Goal: Task Accomplishment & Management: Complete application form

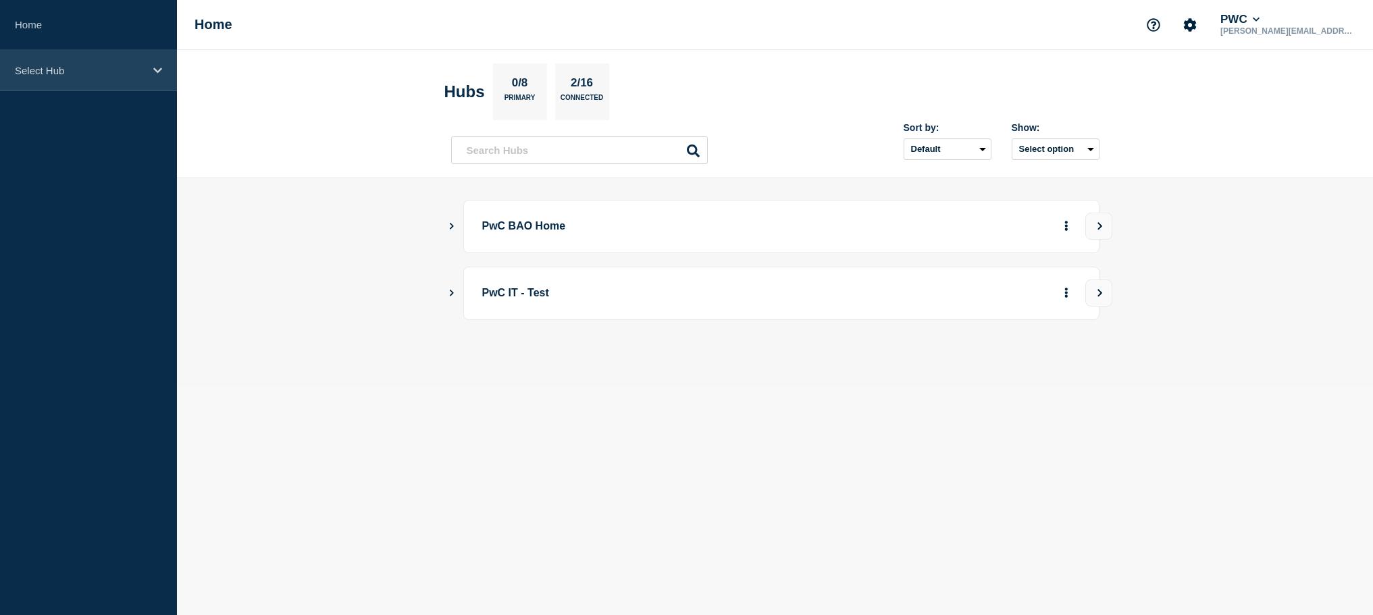
click at [125, 78] on div "Select Hub" at bounding box center [88, 70] width 177 height 41
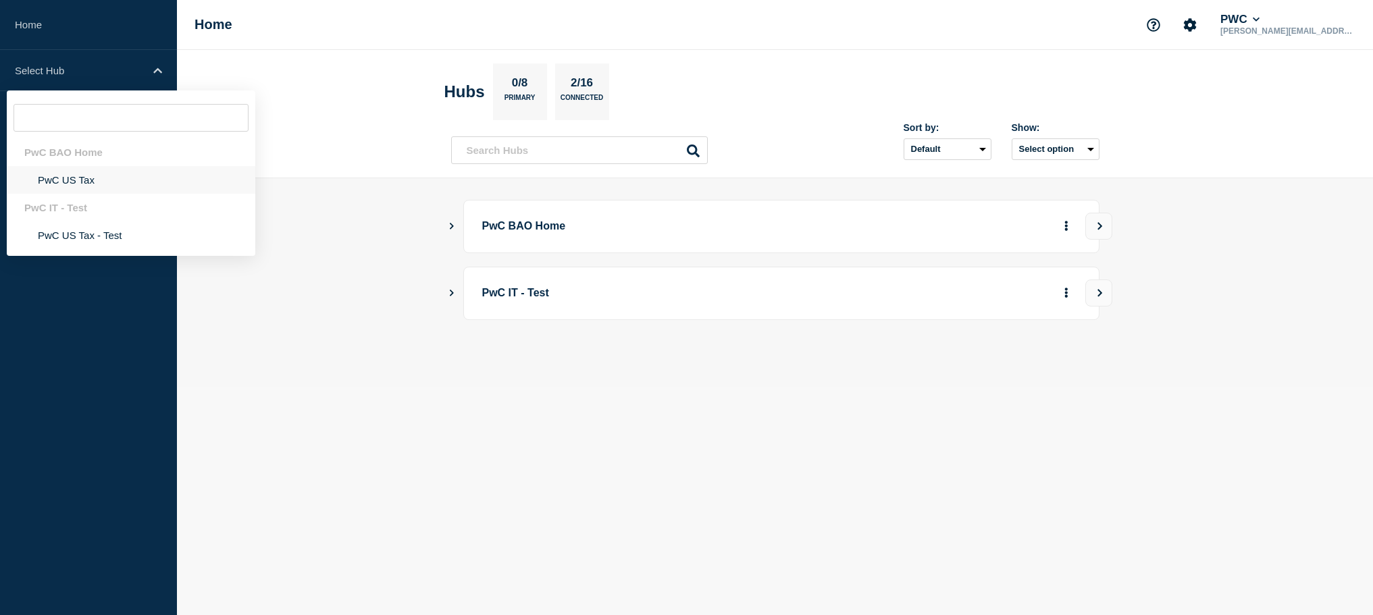
click at [74, 185] on li "PwC US Tax" at bounding box center [131, 180] width 249 height 28
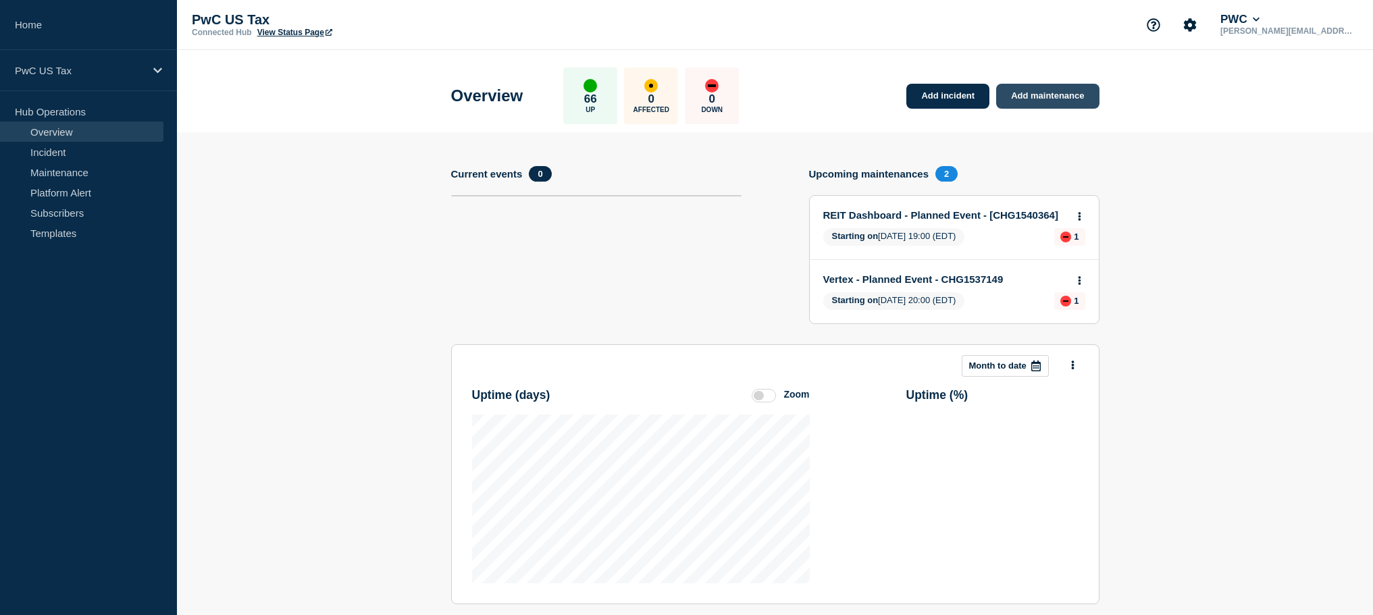
click at [1050, 95] on link "Add maintenance" at bounding box center [1047, 96] width 103 height 25
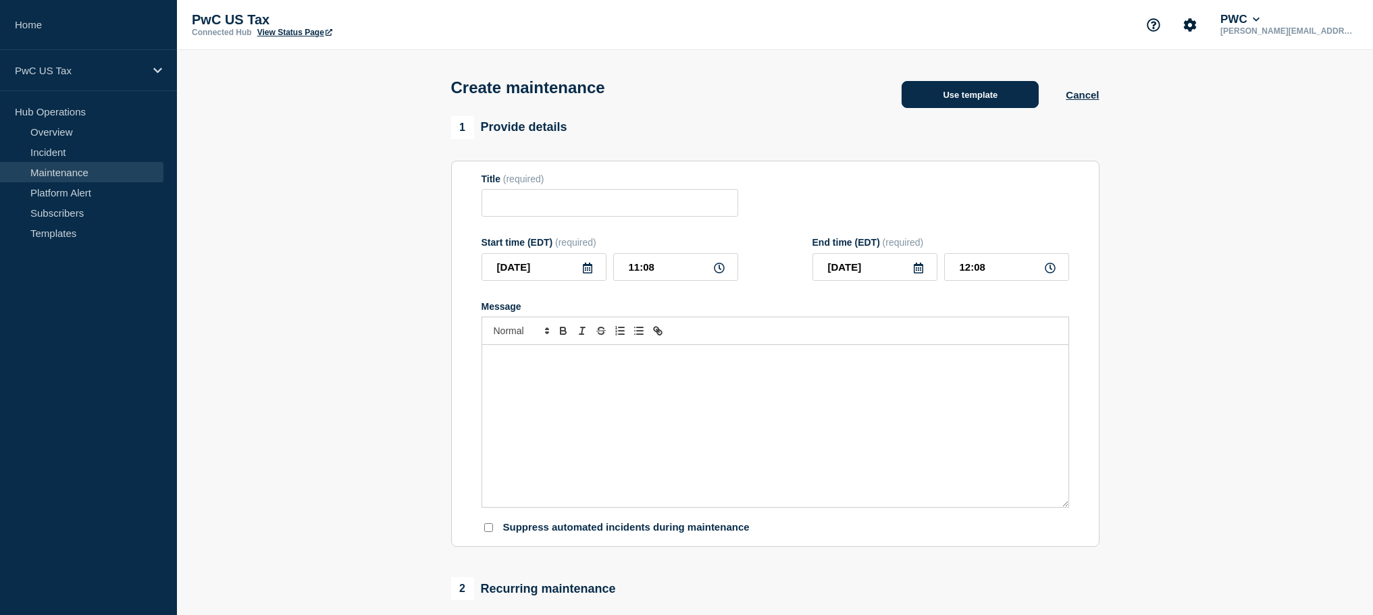
drag, startPoint x: 958, startPoint y: 101, endPoint x: 950, endPoint y: 101, distance: 7.4
click at [950, 101] on button "Use template" at bounding box center [970, 94] width 137 height 27
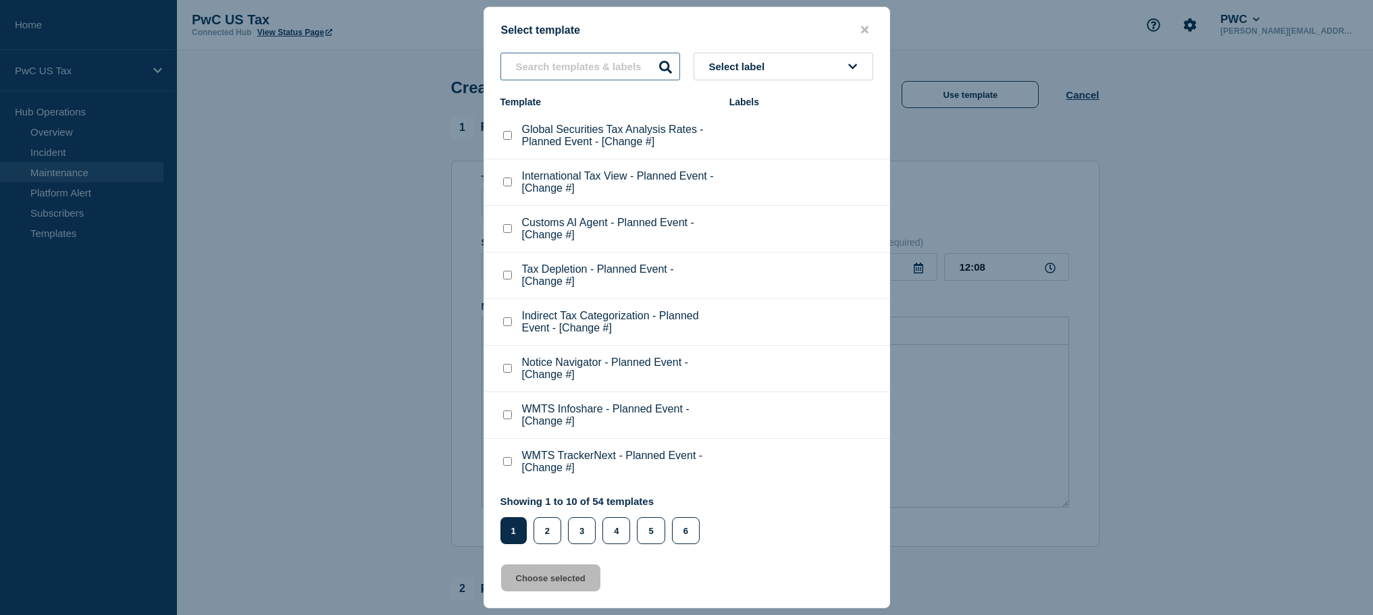
click at [570, 68] on input "text" at bounding box center [591, 67] width 180 height 28
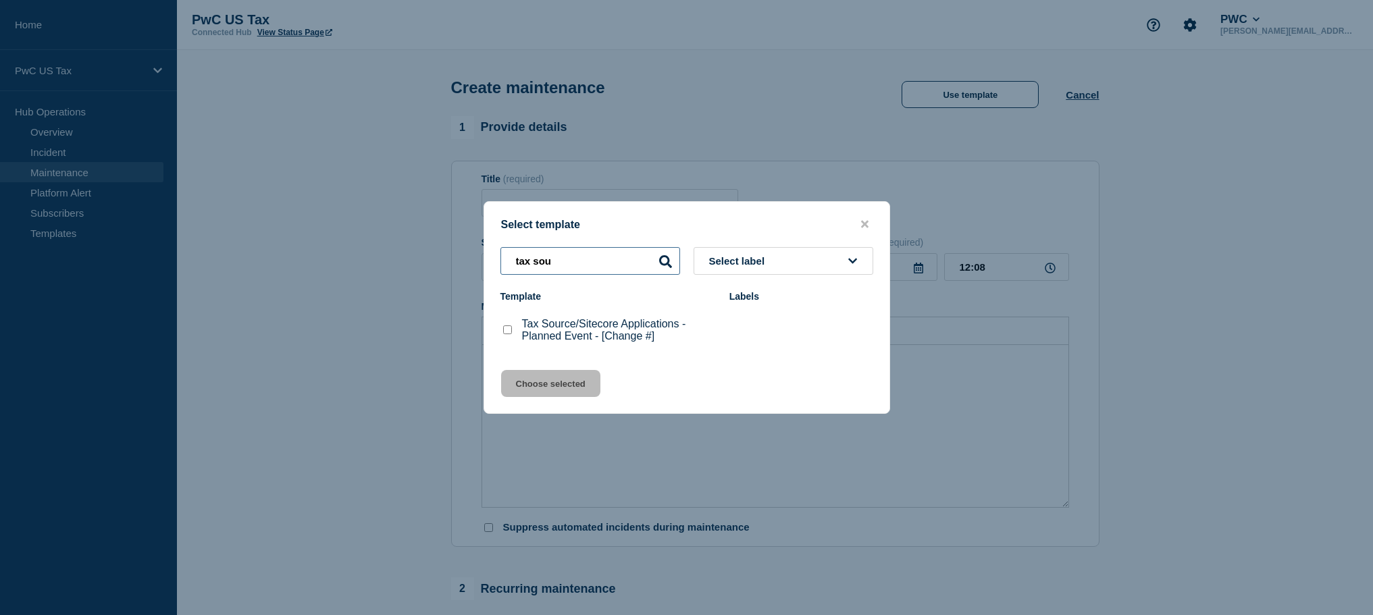
type input "tax sou"
drag, startPoint x: 513, startPoint y: 331, endPoint x: 509, endPoint y: 351, distance: 20.5
click at [512, 332] on div at bounding box center [508, 331] width 14 height 14
click at [511, 330] on checkbox"] "Tax Source/Sitecore Applications - Planned Event - [Change #] checkbox" at bounding box center [507, 330] width 9 height 9
checkbox checkbox"] "true"
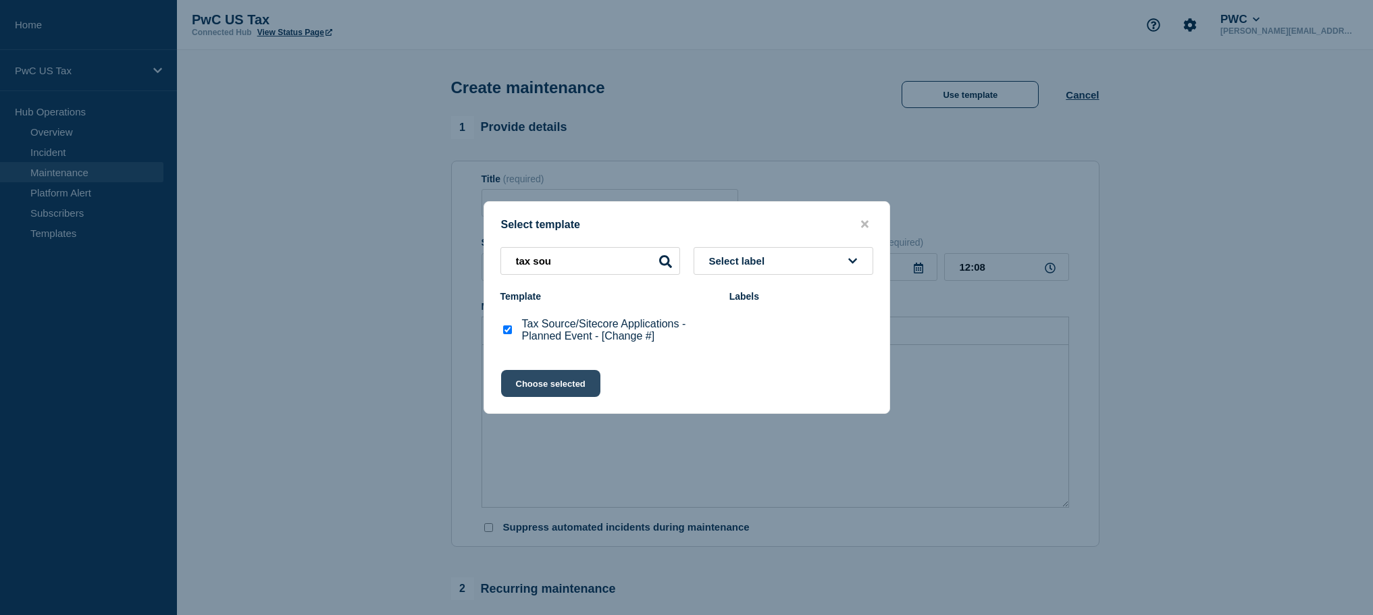
click at [534, 388] on button "Choose selected" at bounding box center [550, 383] width 99 height 27
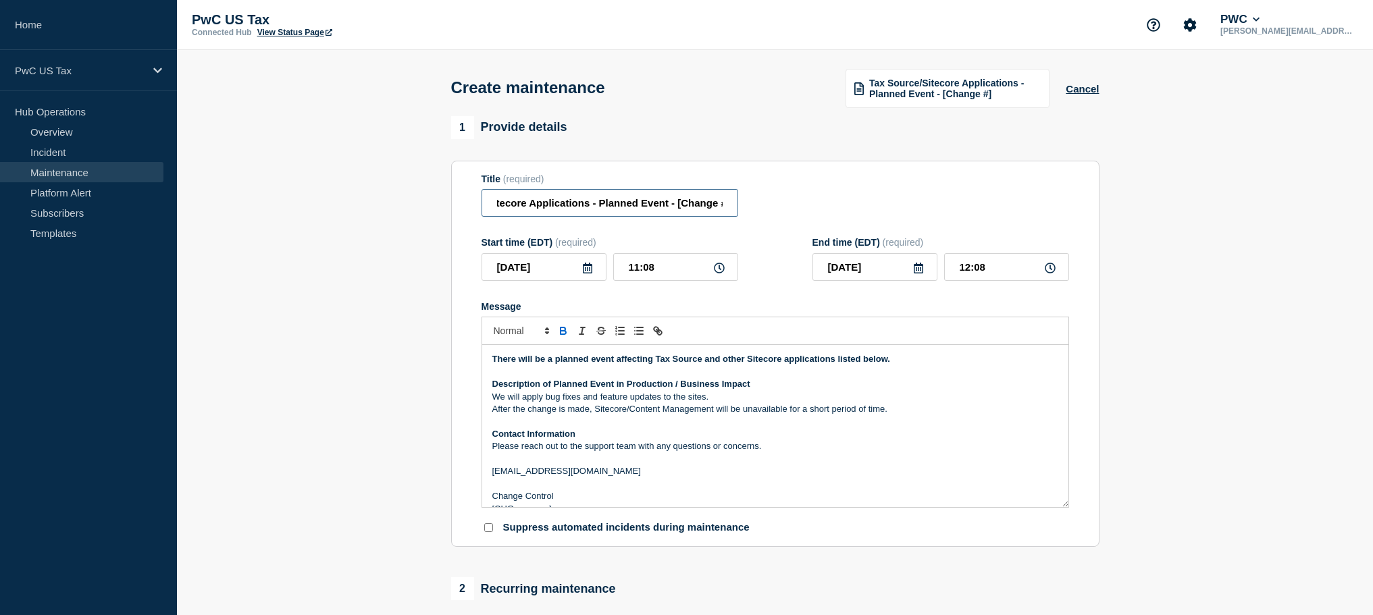
scroll to position [0, 68]
drag, startPoint x: 673, startPoint y: 209, endPoint x: 714, endPoint y: 211, distance: 40.6
click at [717, 211] on input "Tax Source/Sitecore Applications - Planned Event - [Change #]" at bounding box center [610, 203] width 257 height 28
paste input "HG1540389"
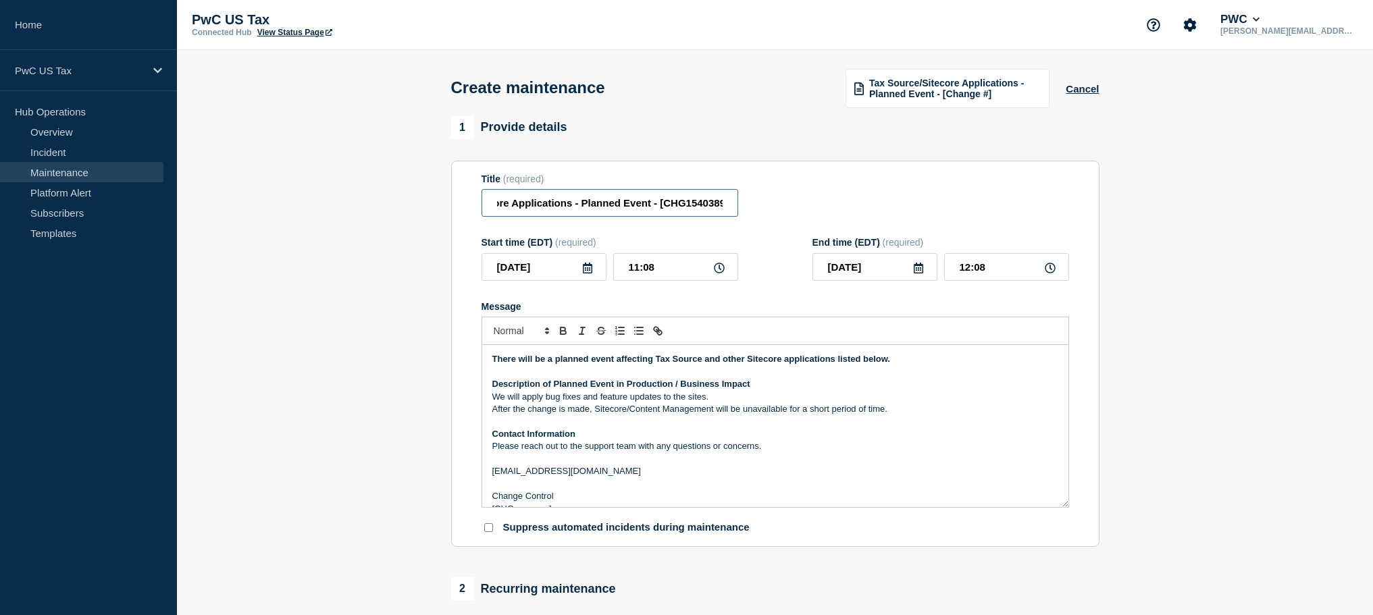
type input "Tax Source/Sitecore Applications - Planned Event - [CHG1540389]"
click at [594, 281] on input "2025-09-30" at bounding box center [544, 267] width 125 height 28
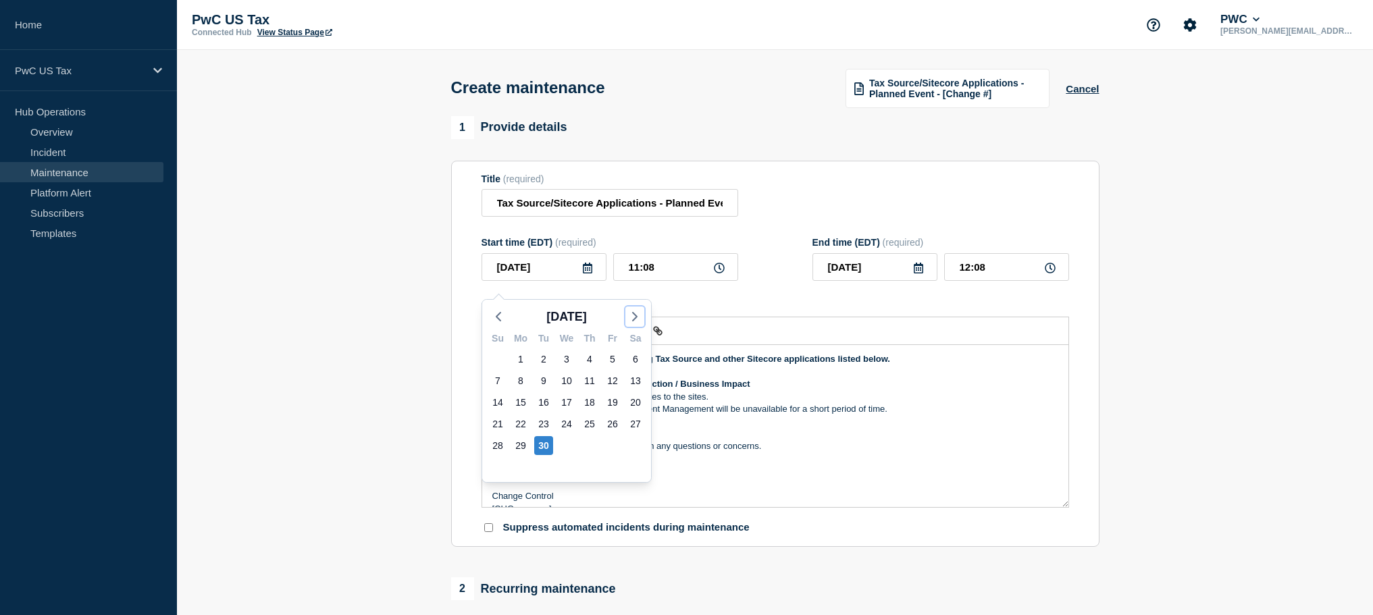
drag, startPoint x: 639, startPoint y: 317, endPoint x: 619, endPoint y: 330, distance: 24.0
click at [638, 317] on icon "button" at bounding box center [635, 317] width 16 height 16
drag, startPoint x: 567, startPoint y: 352, endPoint x: 571, endPoint y: 344, distance: 8.5
click at [567, 351] on div "1" at bounding box center [566, 359] width 19 height 19
type input "2025-10-01"
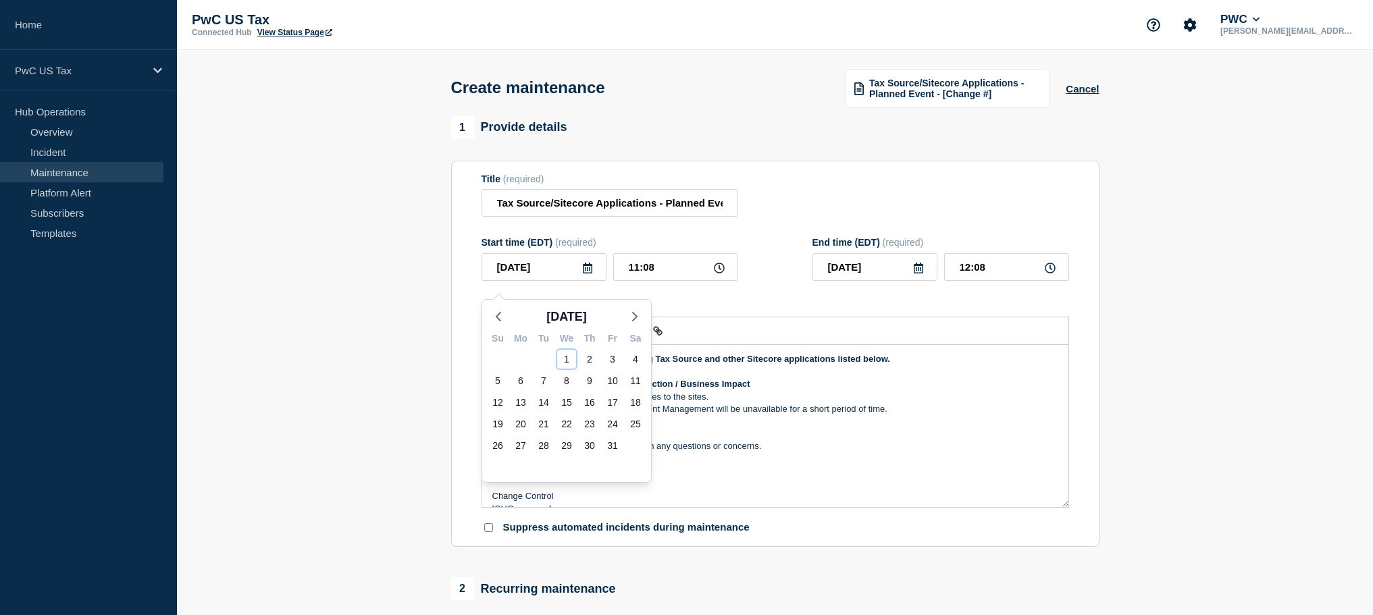
type input "2025-10-01"
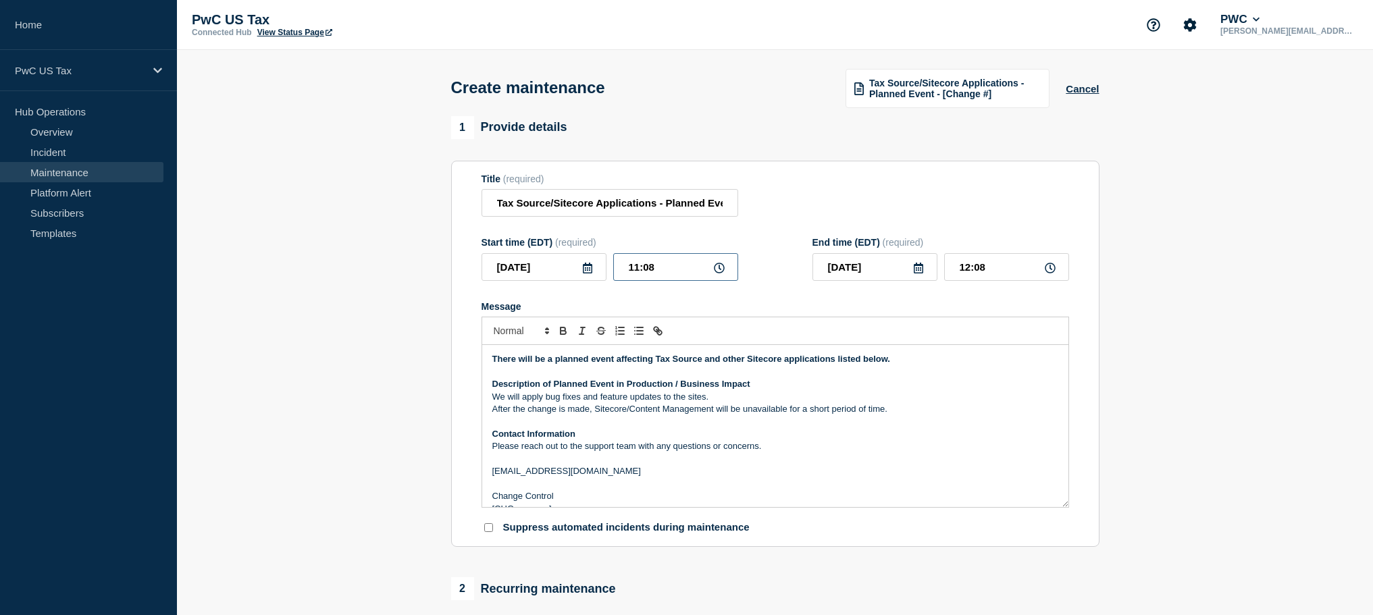
drag, startPoint x: 623, startPoint y: 280, endPoint x: 691, endPoint y: 278, distance: 68.2
click at [691, 278] on input "11:08" at bounding box center [675, 267] width 125 height 28
type input "21:00"
type input "22:00"
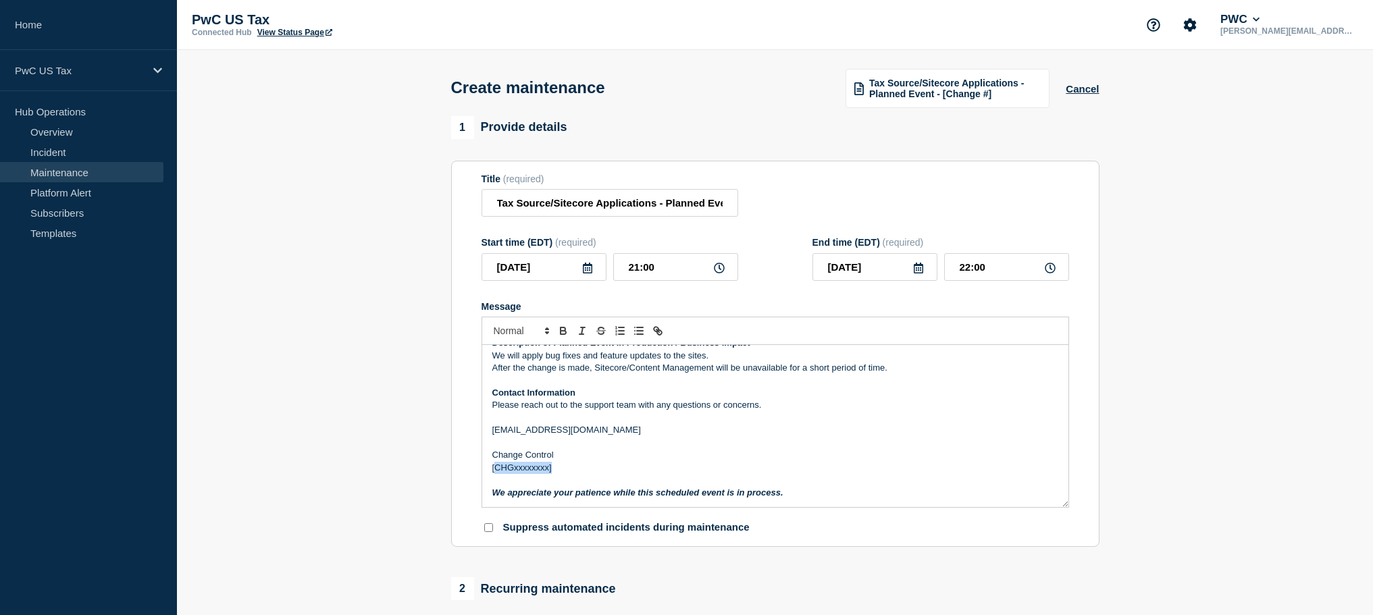
drag, startPoint x: 503, startPoint y: 482, endPoint x: 550, endPoint y: 481, distance: 46.6
click at [550, 474] on p "[CHGxxxxxxxx]" at bounding box center [775, 468] width 566 height 12
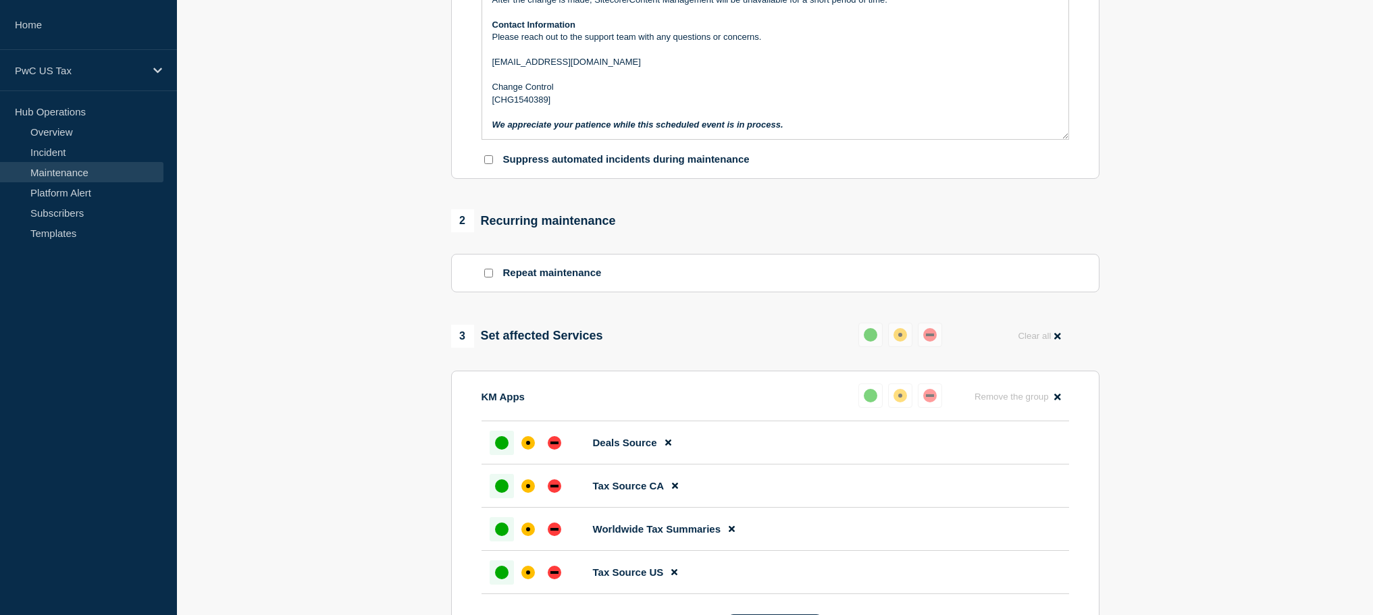
scroll to position [727, 0]
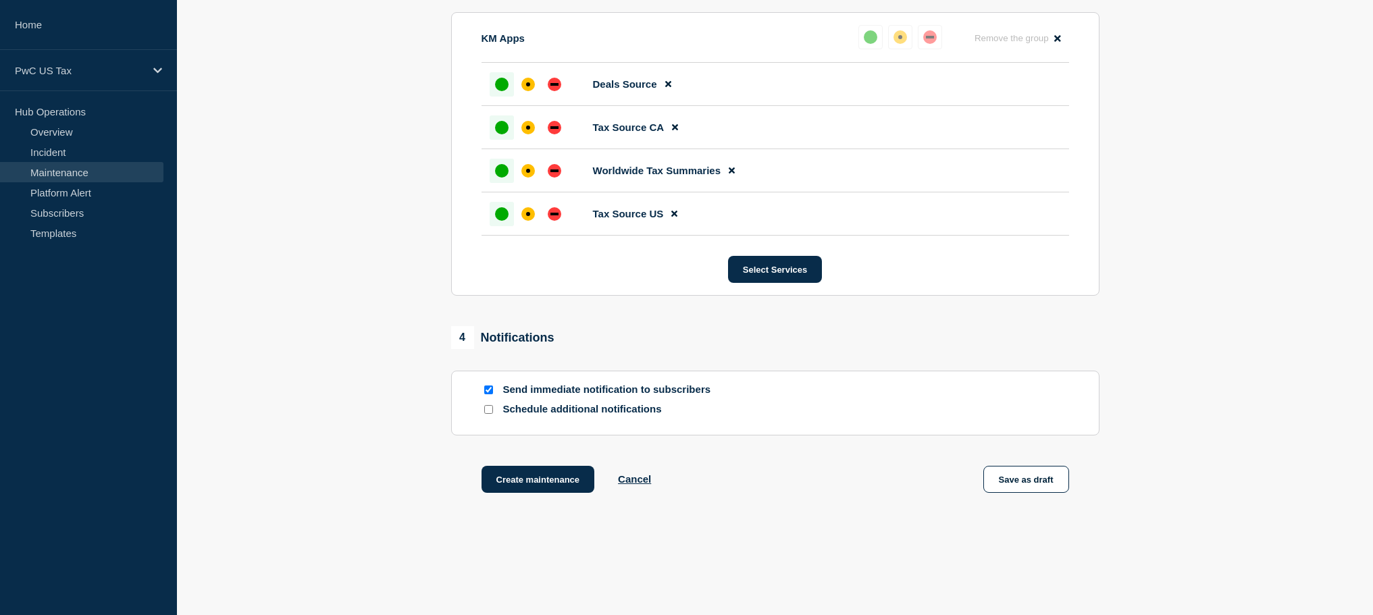
drag, startPoint x: 486, startPoint y: 417, endPoint x: 499, endPoint y: 421, distance: 13.9
click at [492, 394] on input "Send immediate notification to subscribers" at bounding box center [488, 390] width 9 height 9
checkbox input "false"
drag, startPoint x: 527, startPoint y: 513, endPoint x: 650, endPoint y: 527, distance: 124.3
click at [580, 493] on button "Create maintenance" at bounding box center [538, 479] width 113 height 27
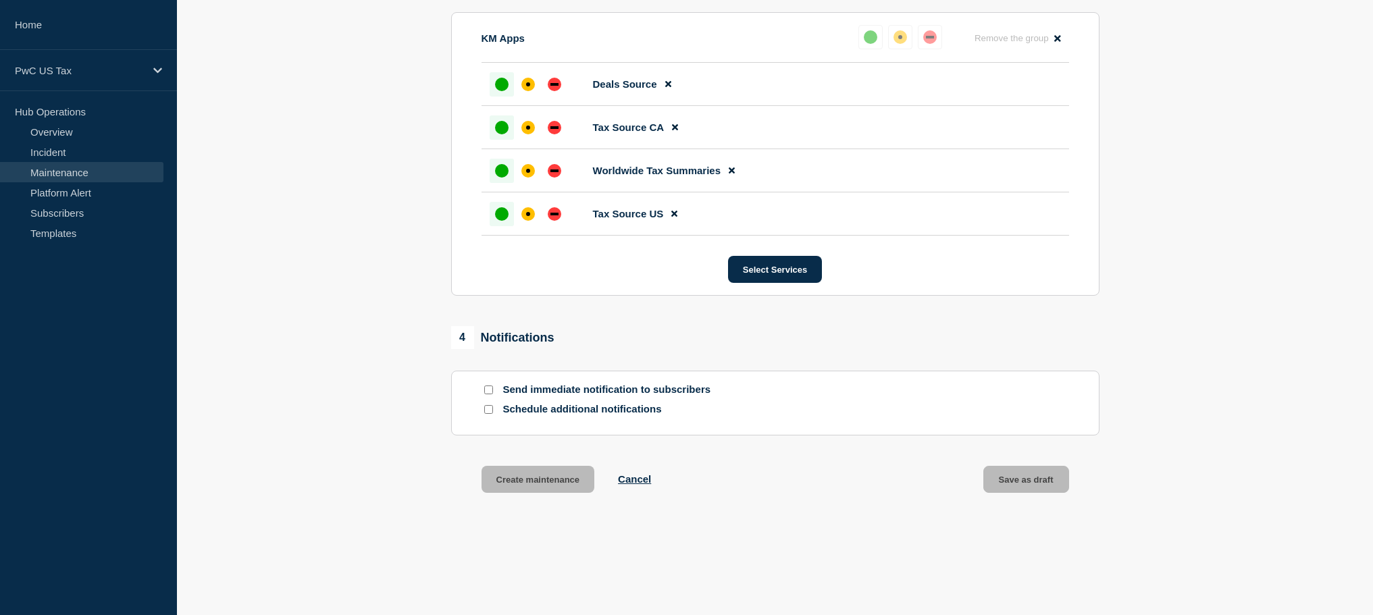
scroll to position [756, 0]
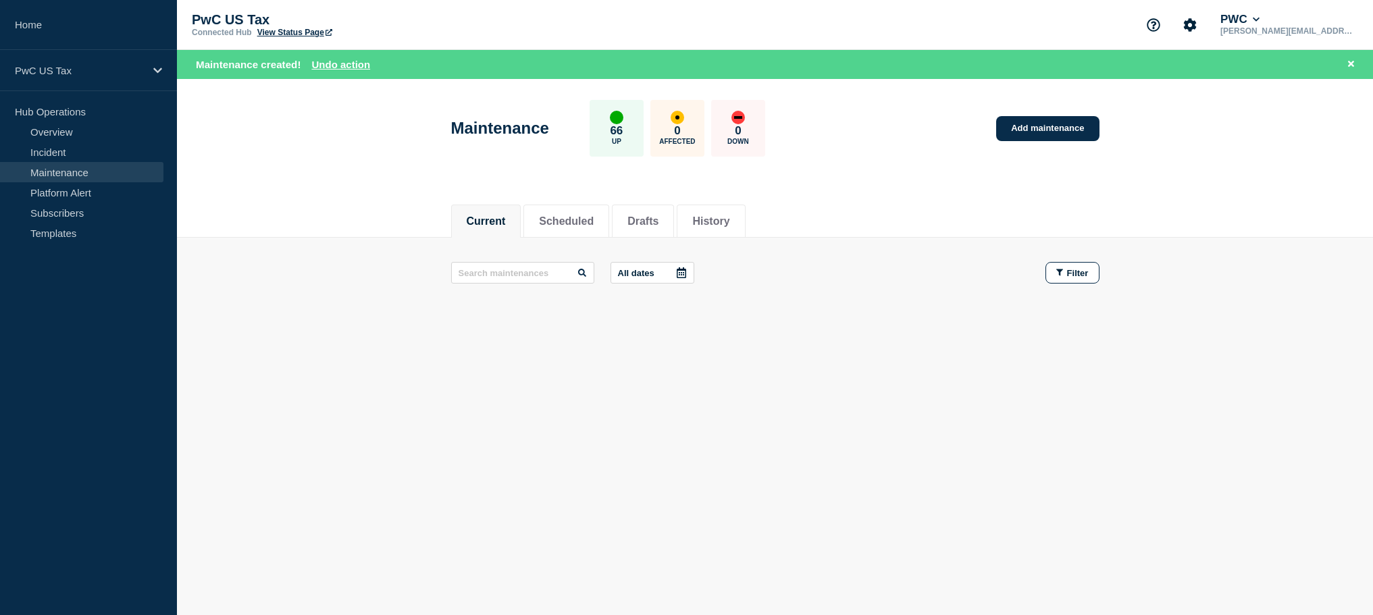
drag, startPoint x: 562, startPoint y: 225, endPoint x: 944, endPoint y: 351, distance: 401.8
click at [565, 224] on button "Scheduled" at bounding box center [566, 221] width 55 height 12
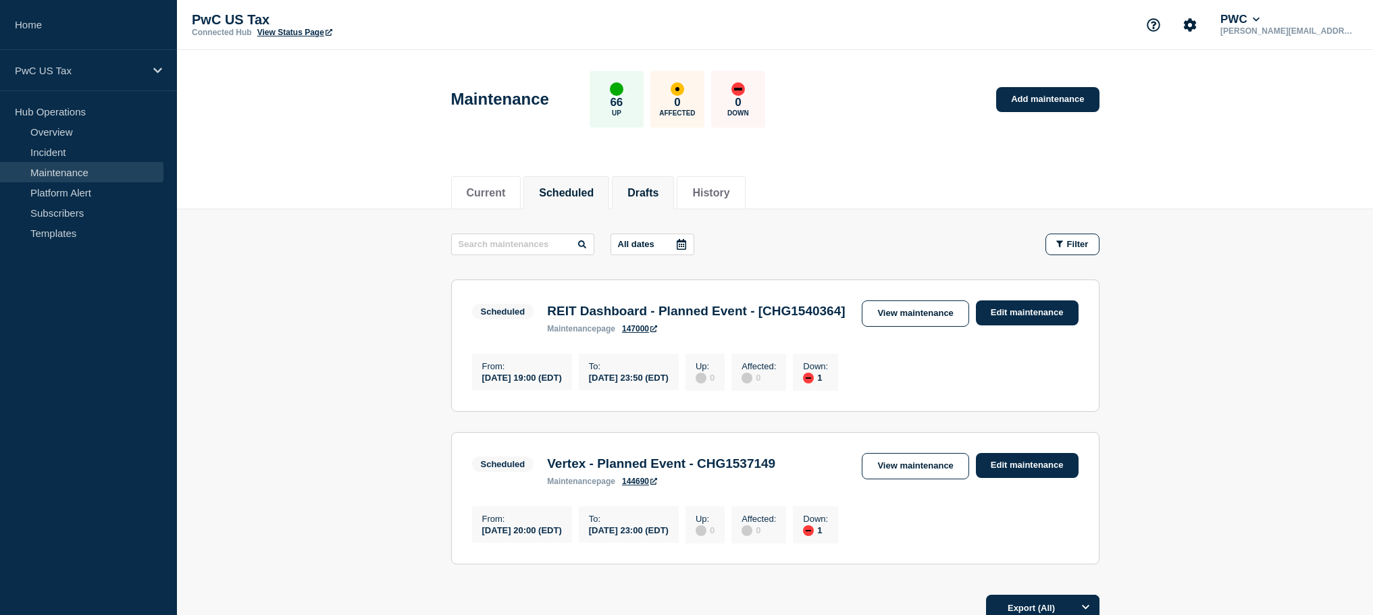
click at [640, 189] on button "Drafts" at bounding box center [642, 193] width 31 height 12
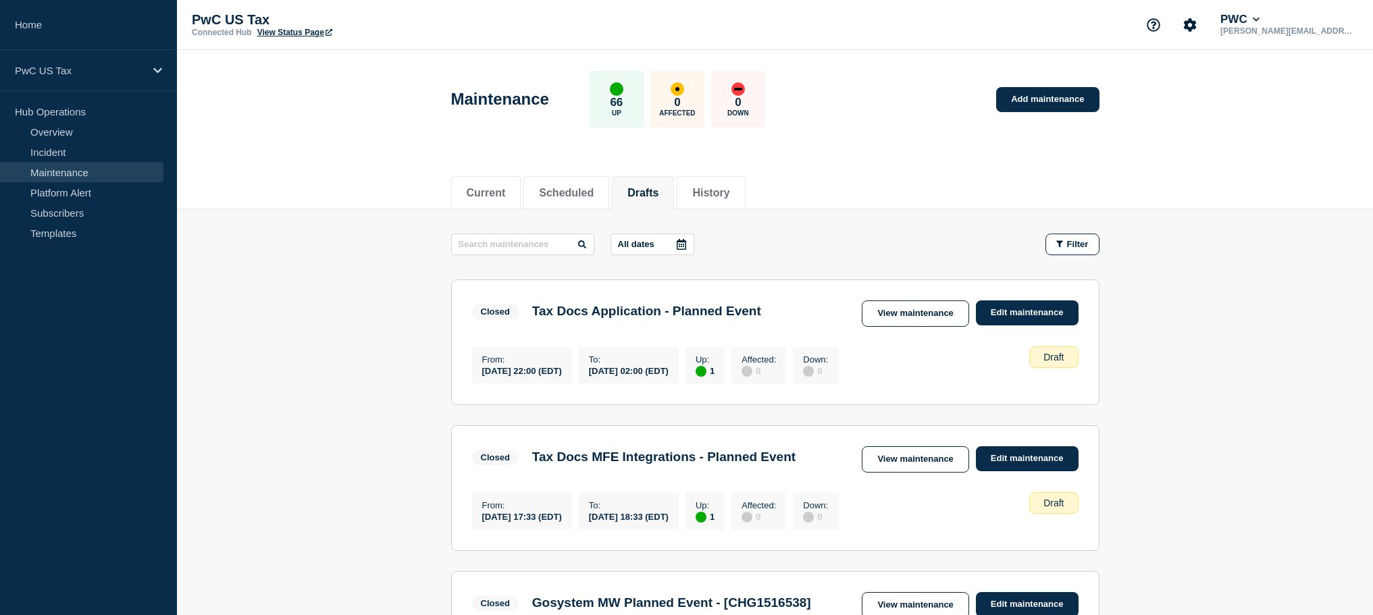
drag, startPoint x: 567, startPoint y: 199, endPoint x: 684, endPoint y: 284, distance: 145.1
click at [567, 199] on li "Scheduled" at bounding box center [566, 192] width 86 height 33
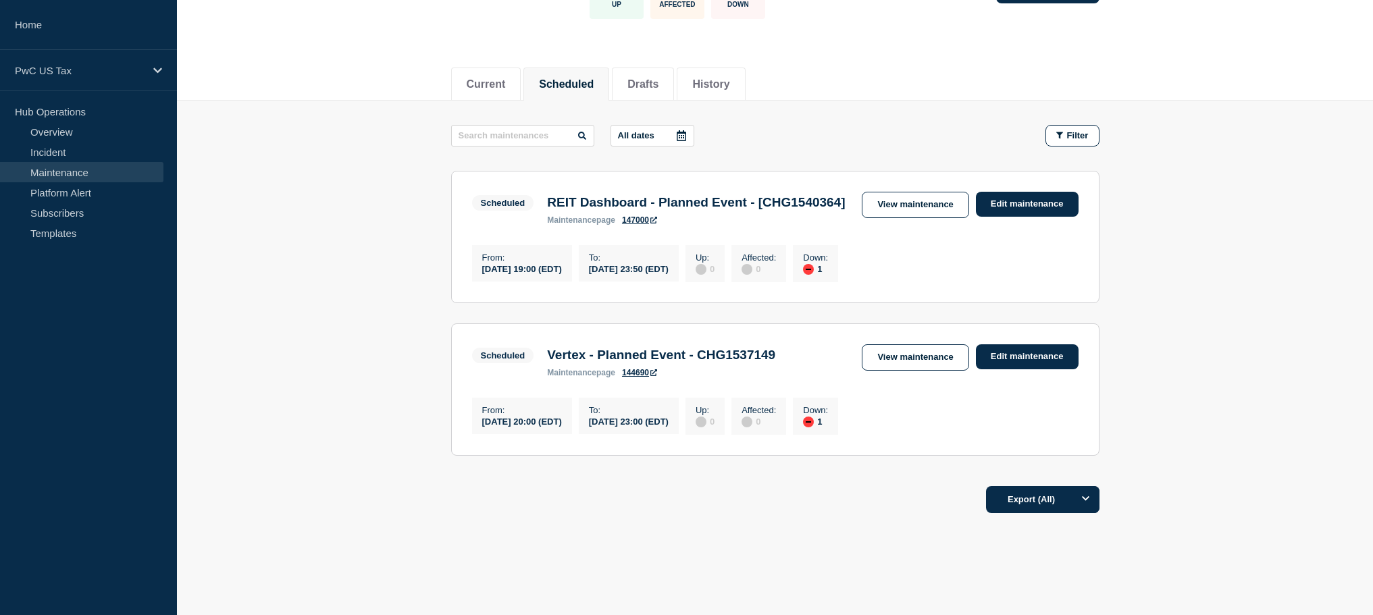
scroll to position [101, 0]
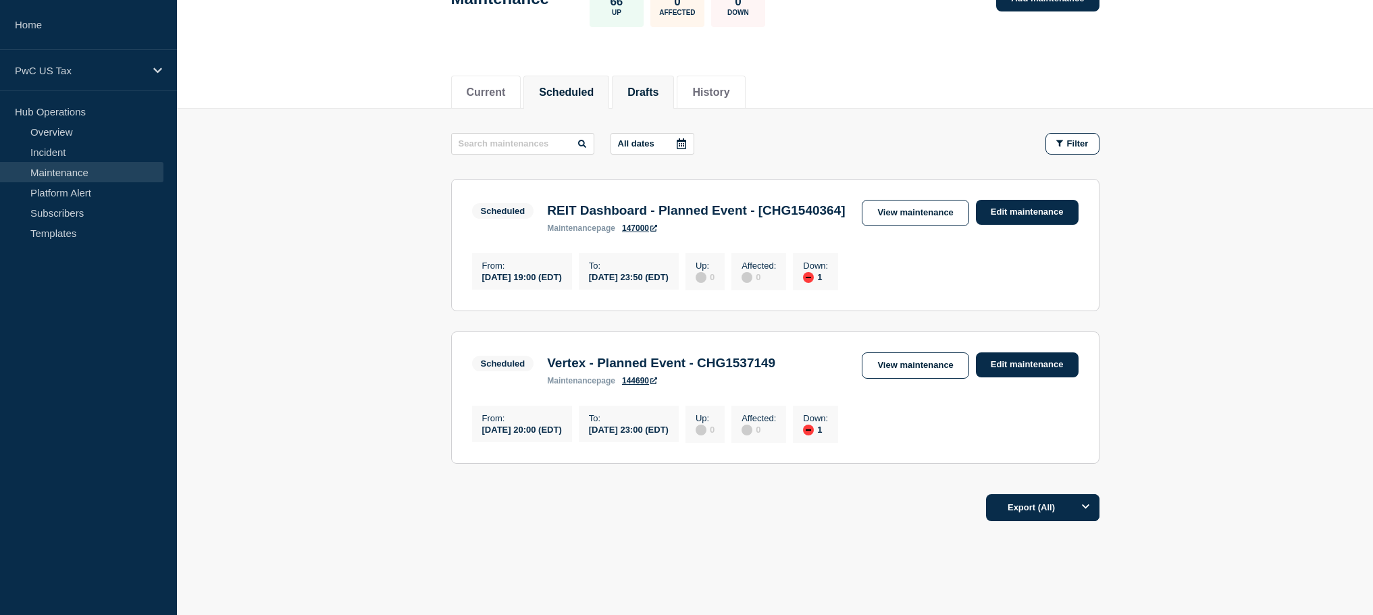
click at [647, 93] on button "Drafts" at bounding box center [642, 92] width 31 height 12
